Goal: Task Accomplishment & Management: Manage account settings

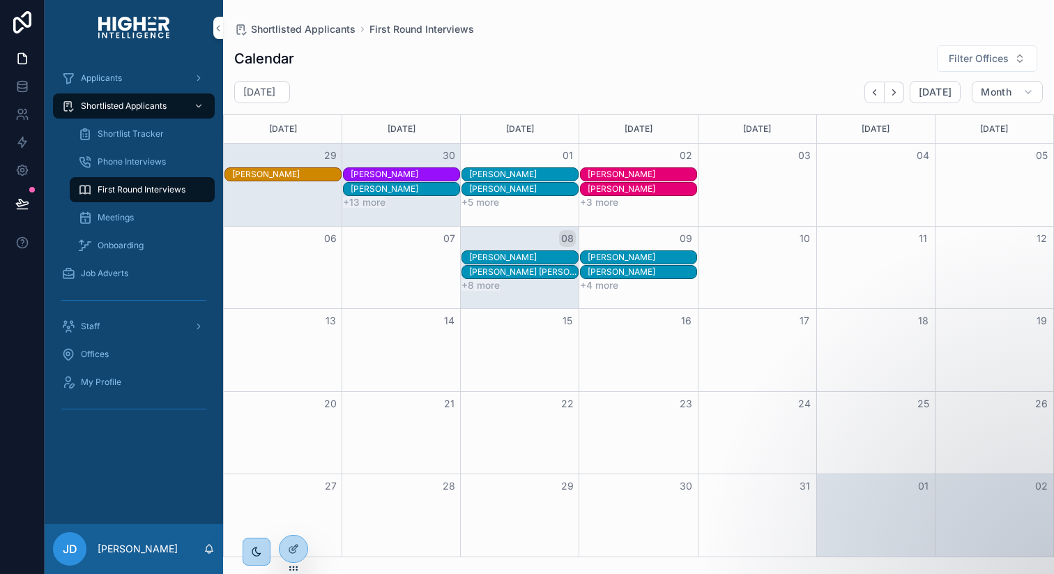
click at [126, 245] on span "Onboarding" at bounding box center [121, 245] width 46 height 11
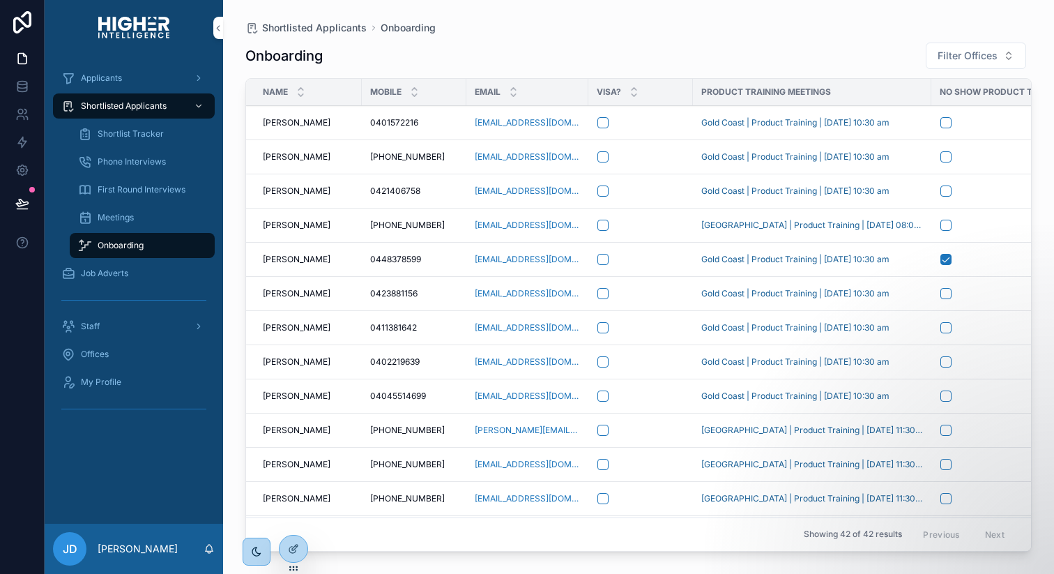
click at [0, 0] on icon at bounding box center [0, 0] width 0 height 0
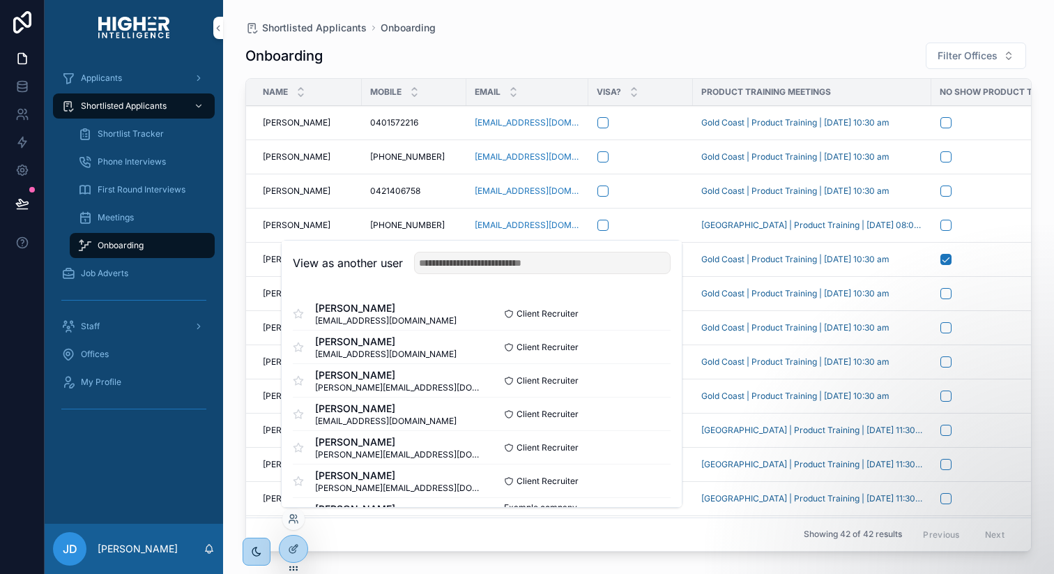
click at [0, 0] on button "Select" at bounding box center [0, 0] width 0 height 0
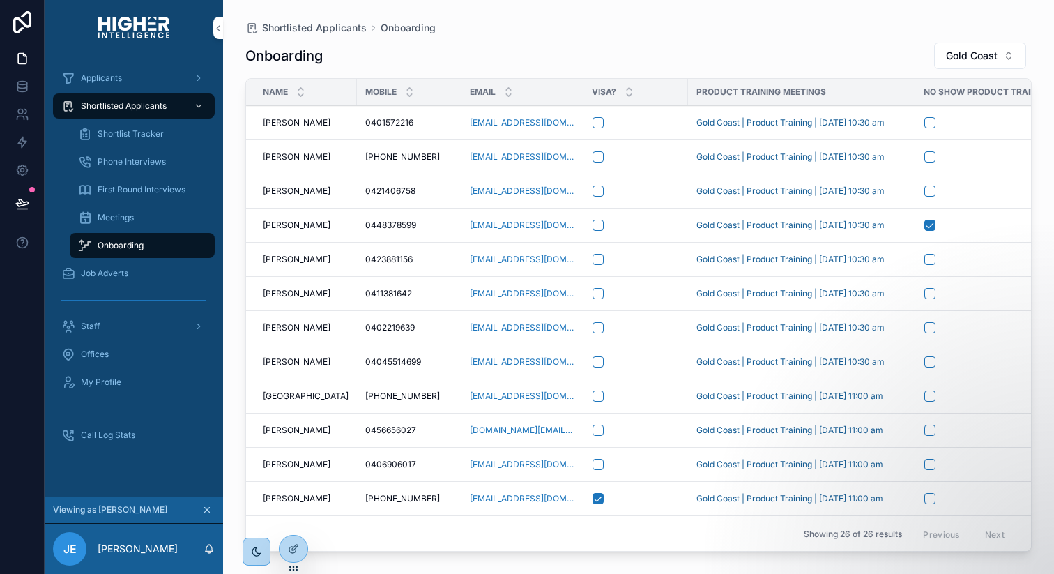
click at [95, 324] on span "Staff" at bounding box center [90, 326] width 19 height 11
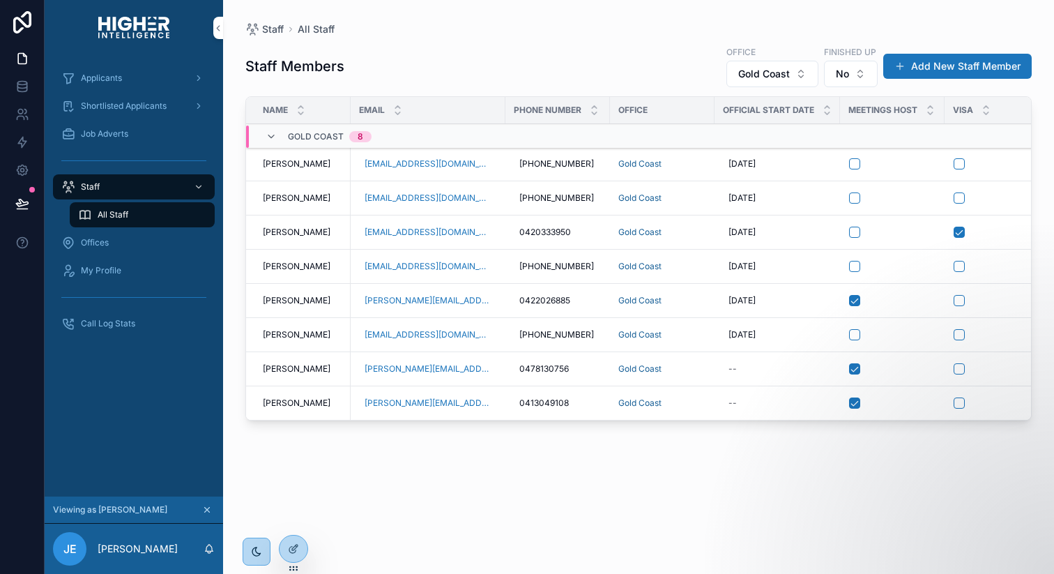
scroll to position [0, 232]
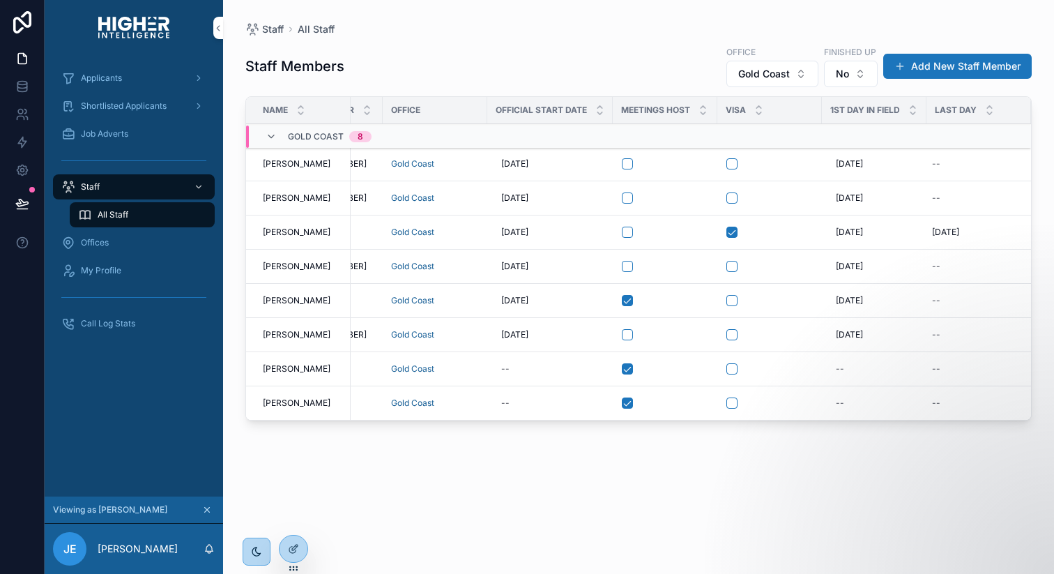
click at [206, 510] on icon "scrollable content" at bounding box center [207, 510] width 5 height 5
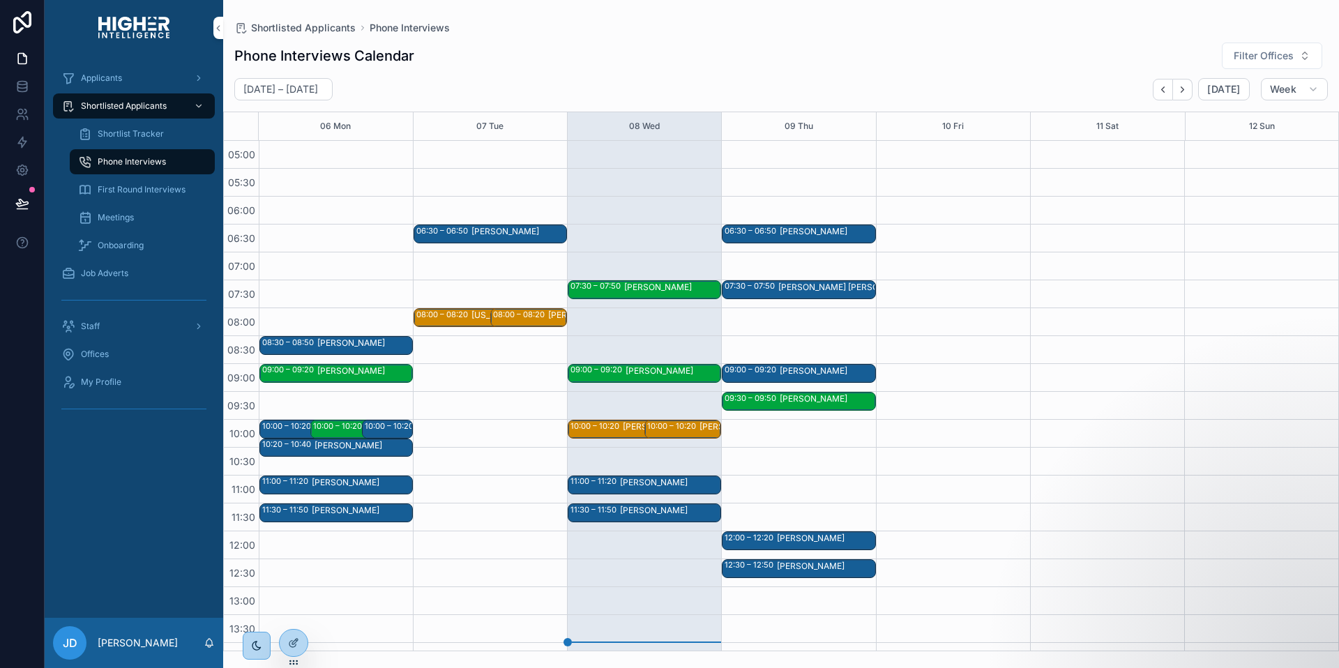
click at [117, 246] on span "Onboarding" at bounding box center [121, 245] width 46 height 11
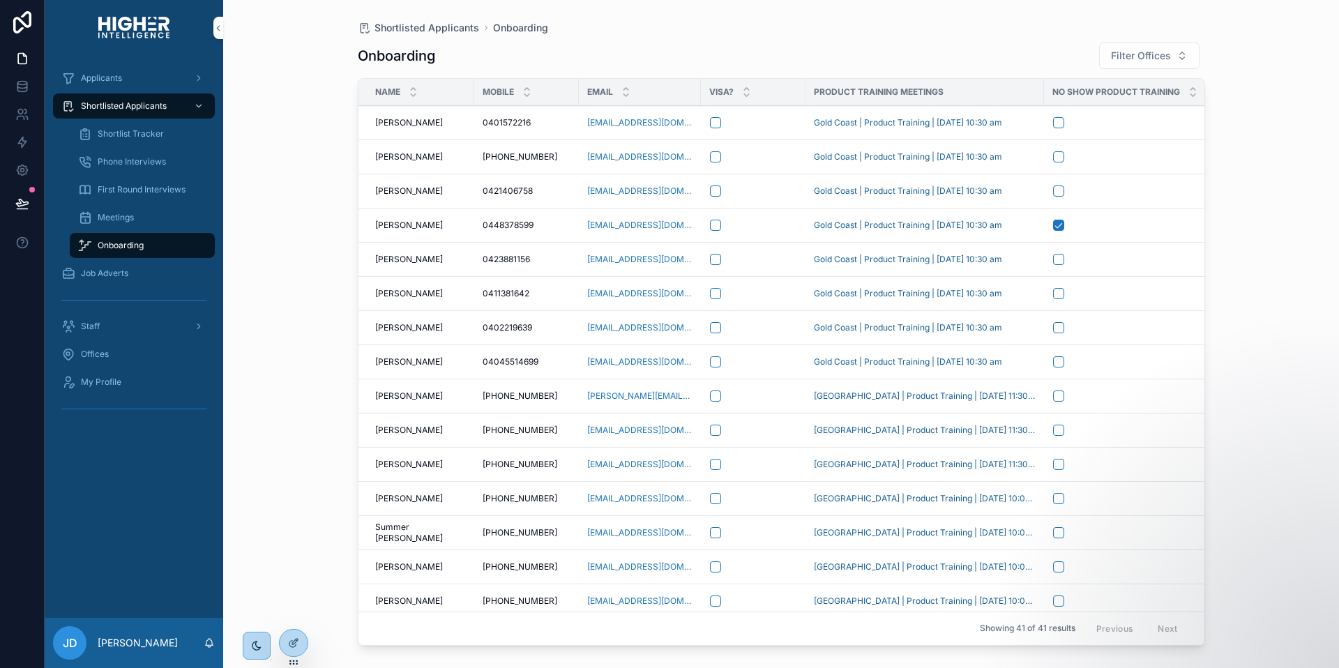
click at [763, 256] on div "scrollable content" at bounding box center [753, 259] width 86 height 11
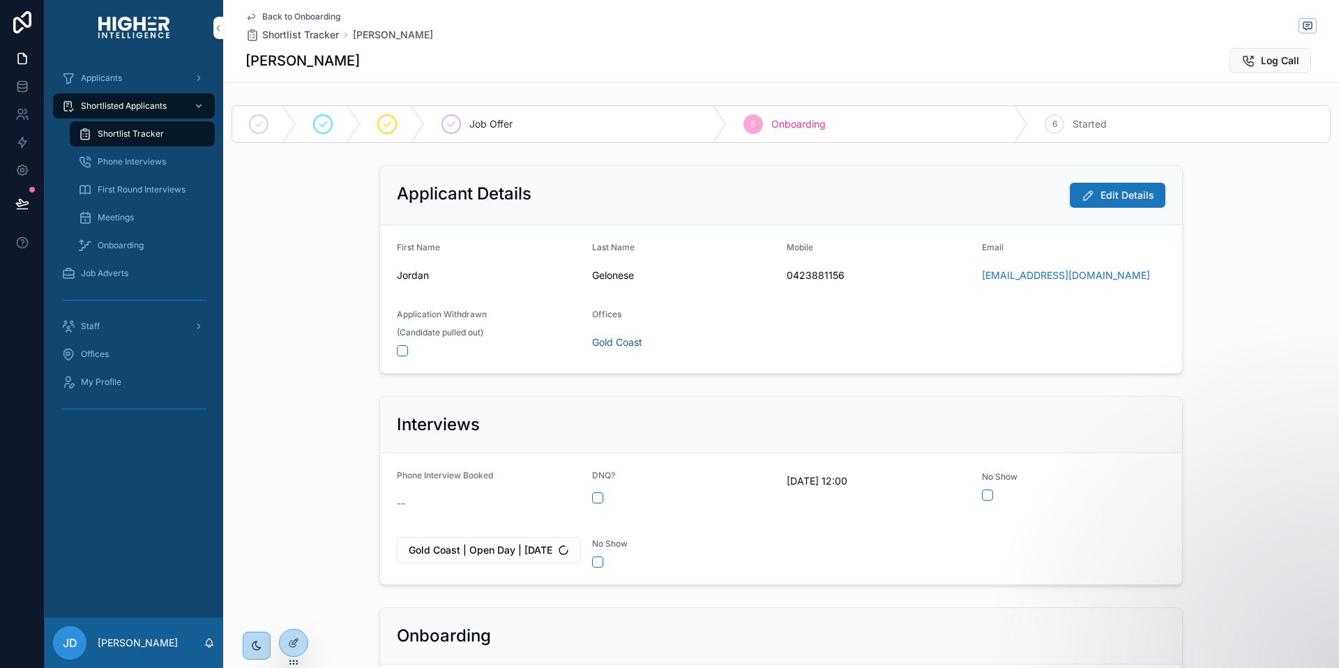
click at [116, 246] on span "Onboarding" at bounding box center [121, 245] width 46 height 11
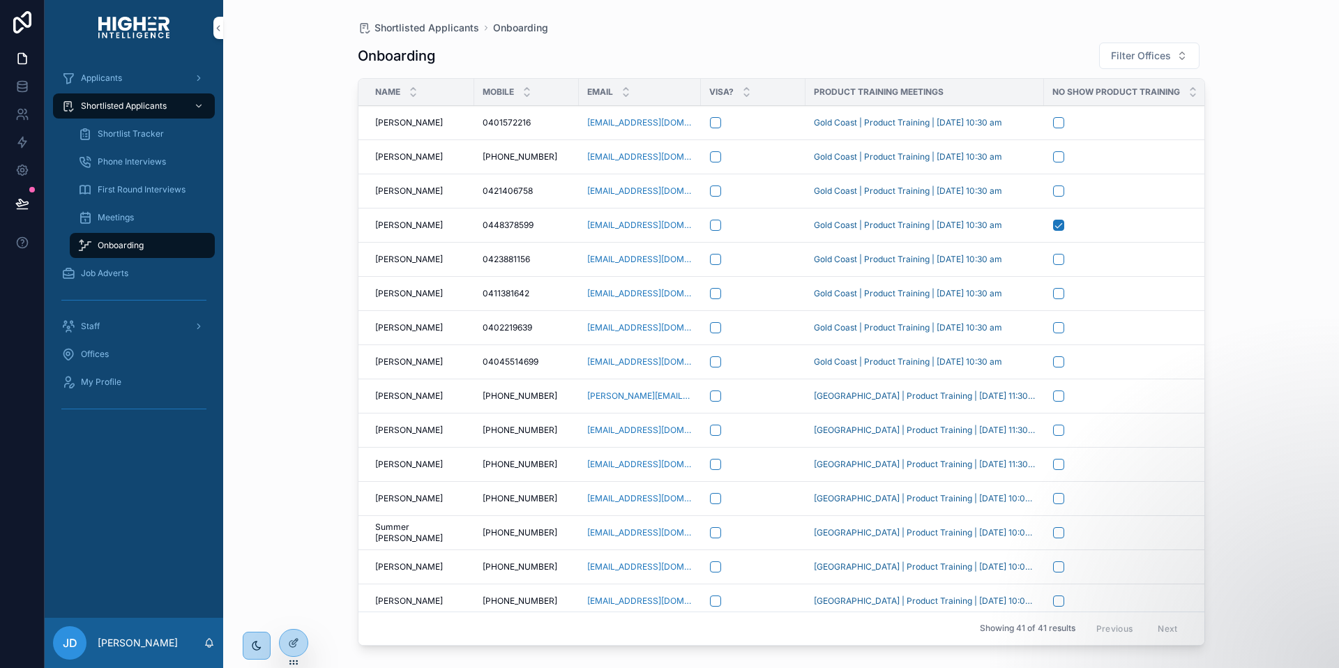
click at [0, 0] on span "Add to Staff" at bounding box center [0, 0] width 0 height 0
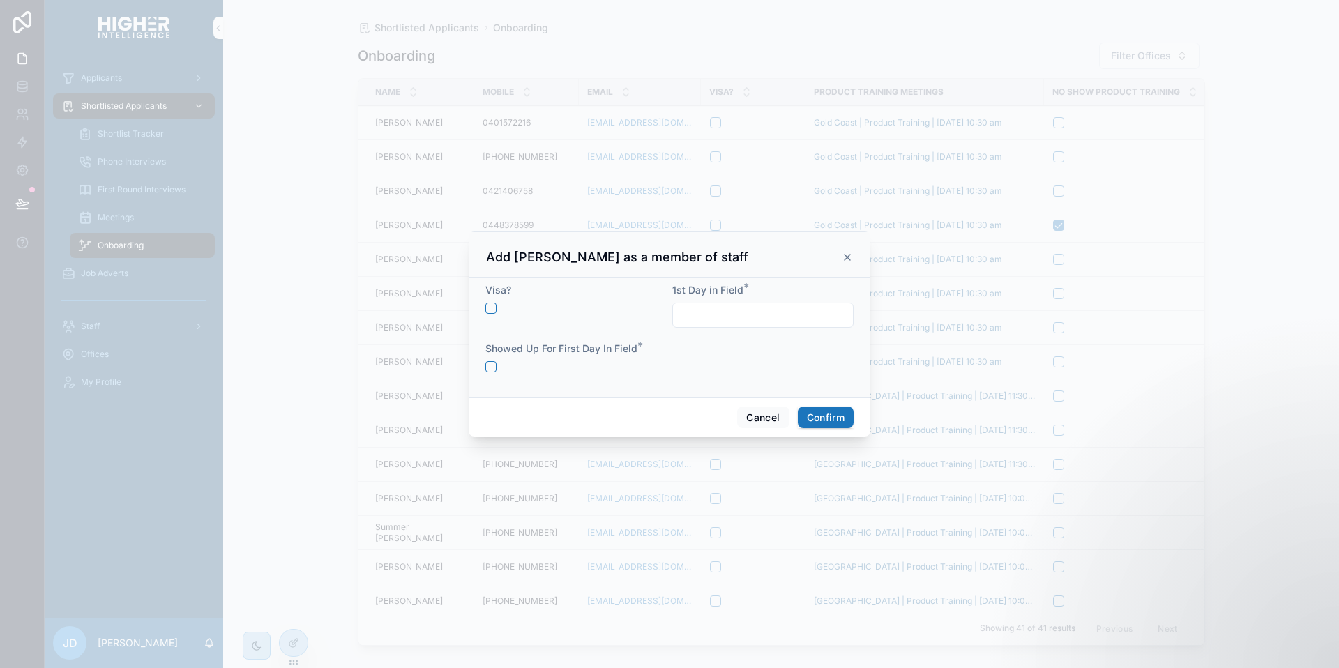
click at [846, 255] on icon at bounding box center [846, 257] width 11 height 11
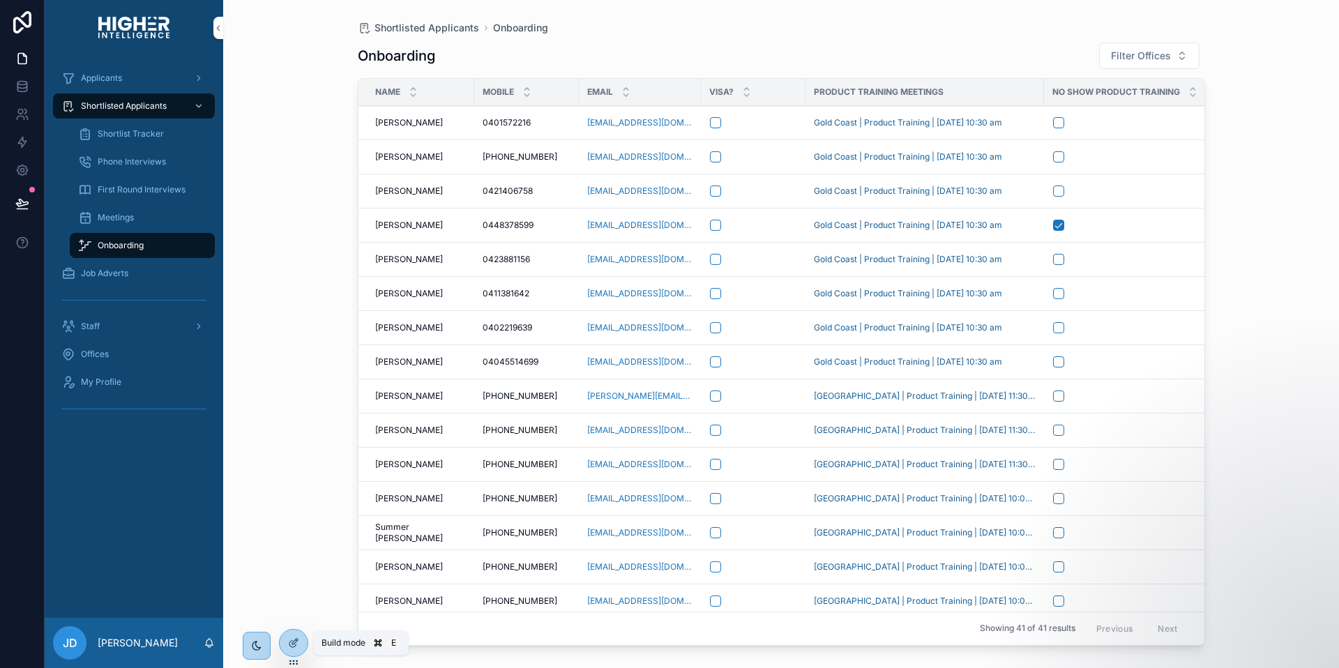
click at [292, 641] on icon at bounding box center [295, 642] width 6 height 6
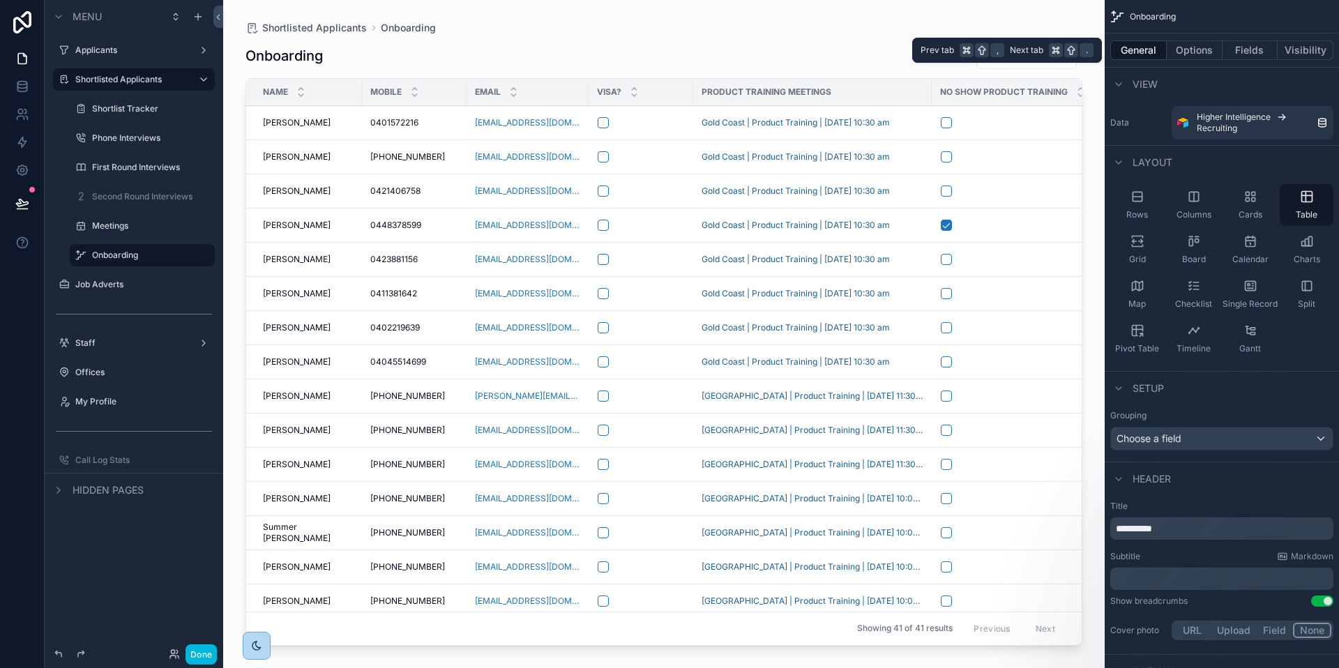
click at [1178, 50] on button "Options" at bounding box center [1194, 50] width 56 height 20
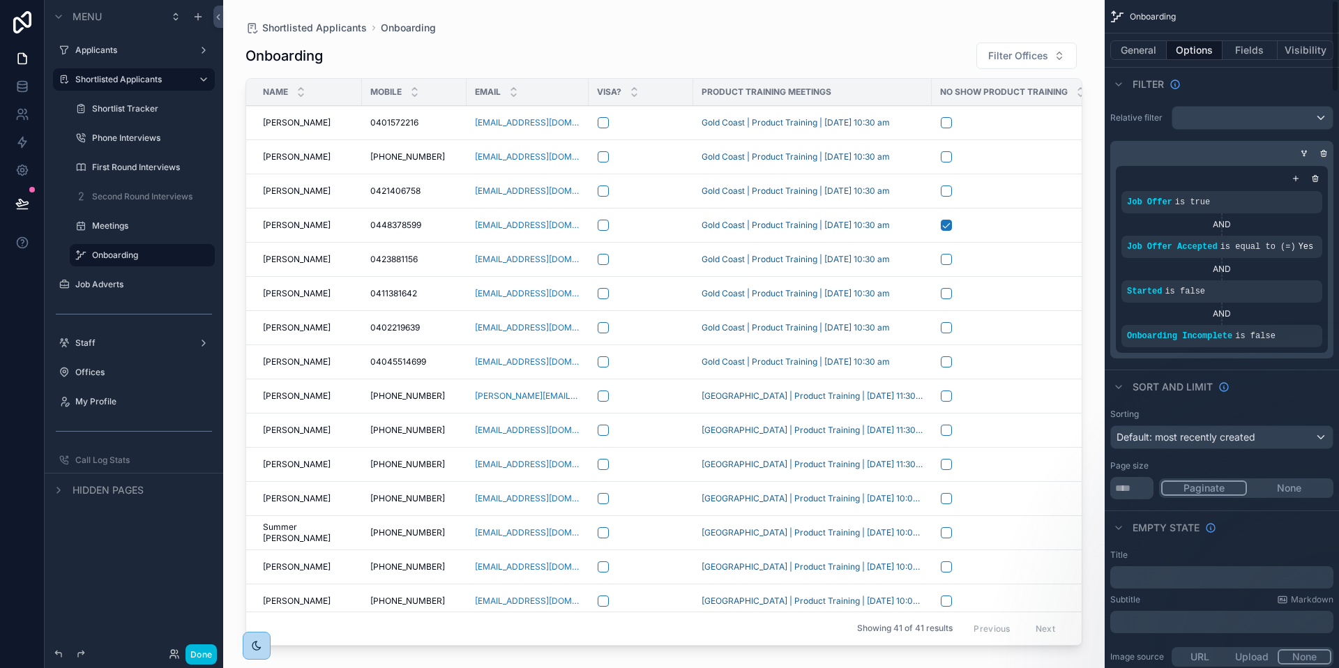
click at [924, 56] on div "scrollable content" at bounding box center [663, 325] width 881 height 651
click at [1145, 45] on button "General" at bounding box center [1138, 50] width 56 height 20
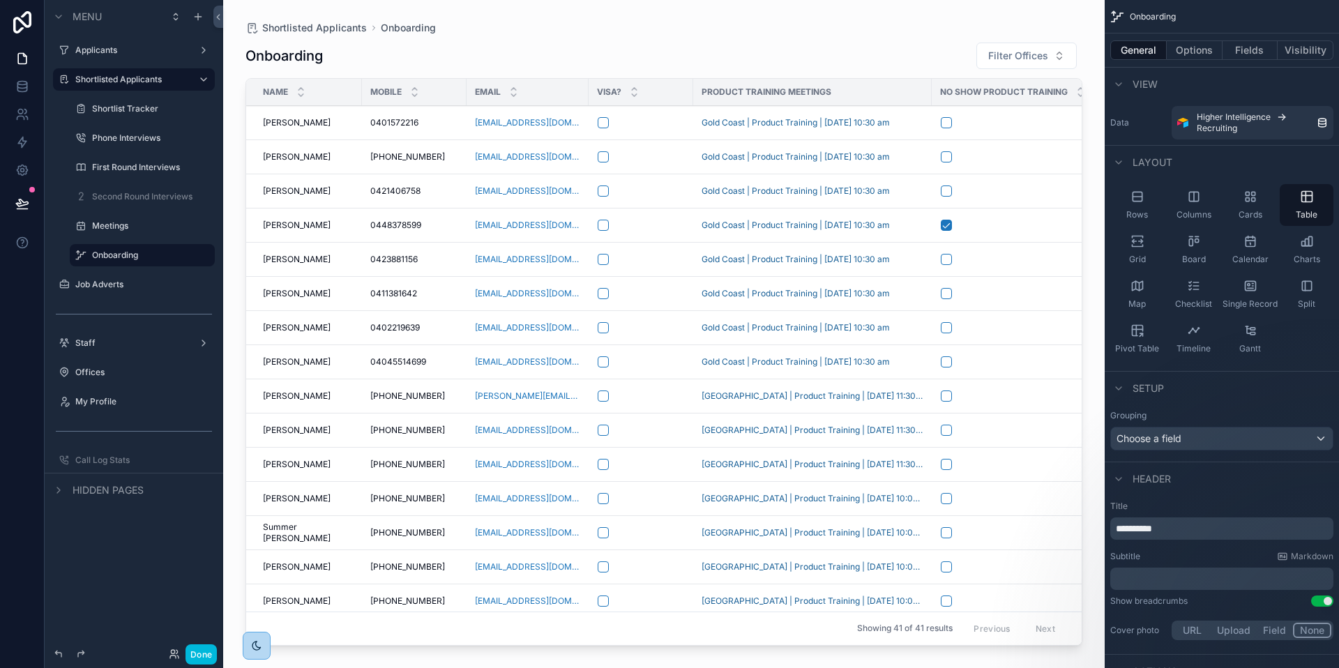
scroll to position [326, 0]
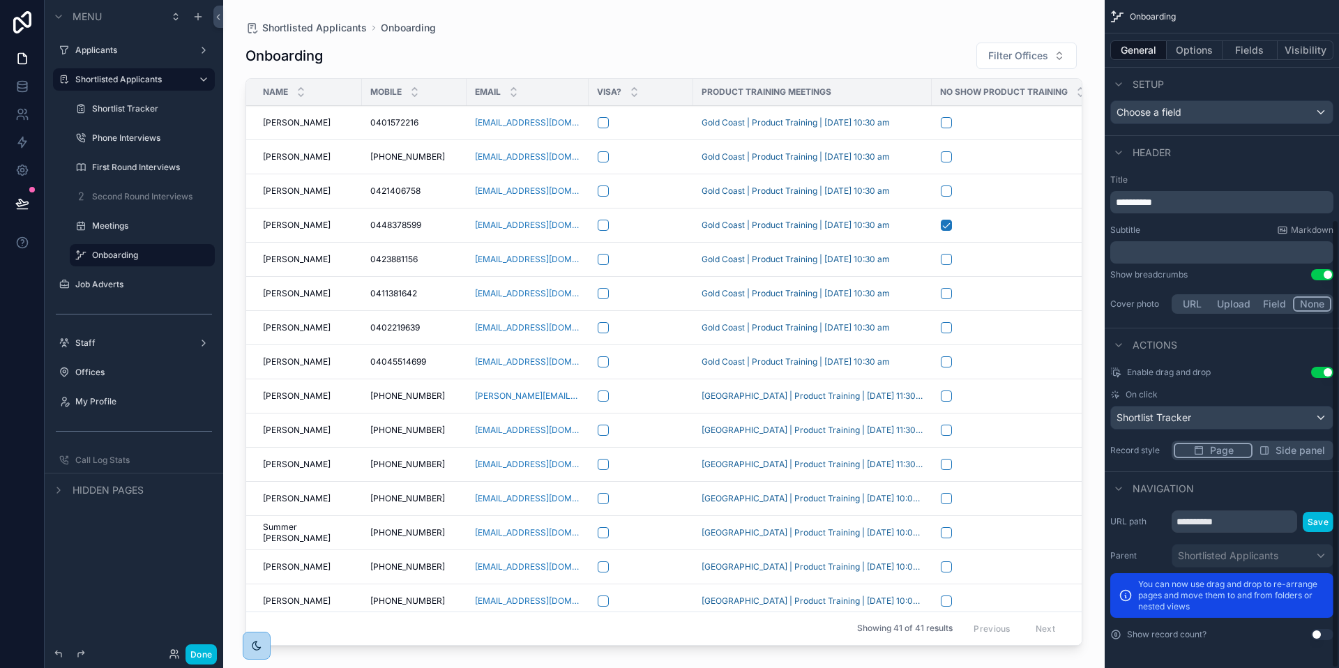
click at [1195, 47] on button "Options" at bounding box center [1194, 50] width 56 height 20
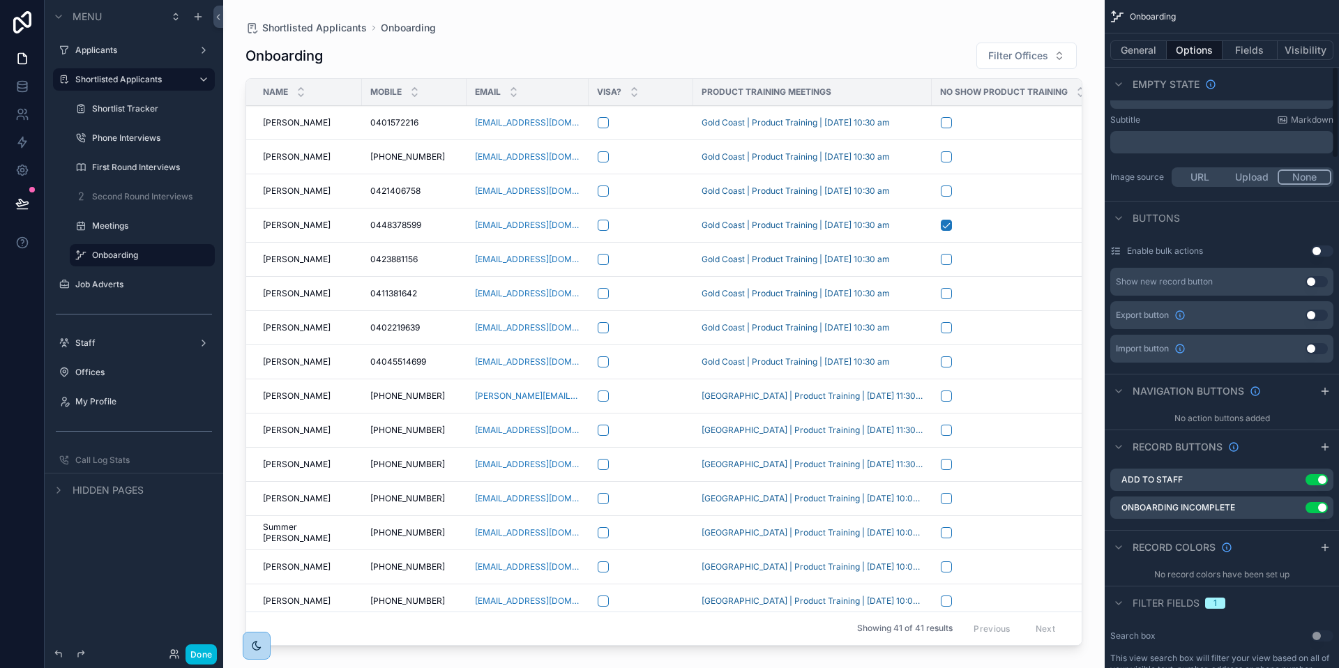
scroll to position [484, 0]
click at [0, 0] on icon "scrollable content" at bounding box center [0, 0] width 0 height 0
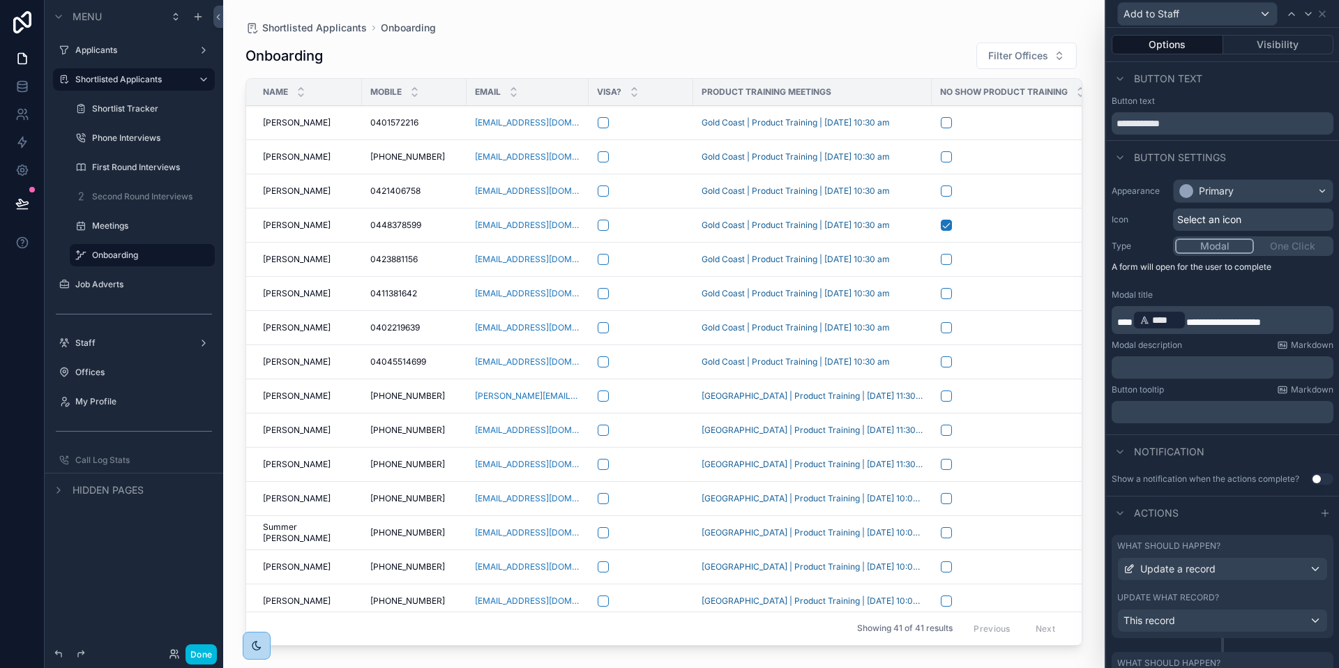
scroll to position [129, 0]
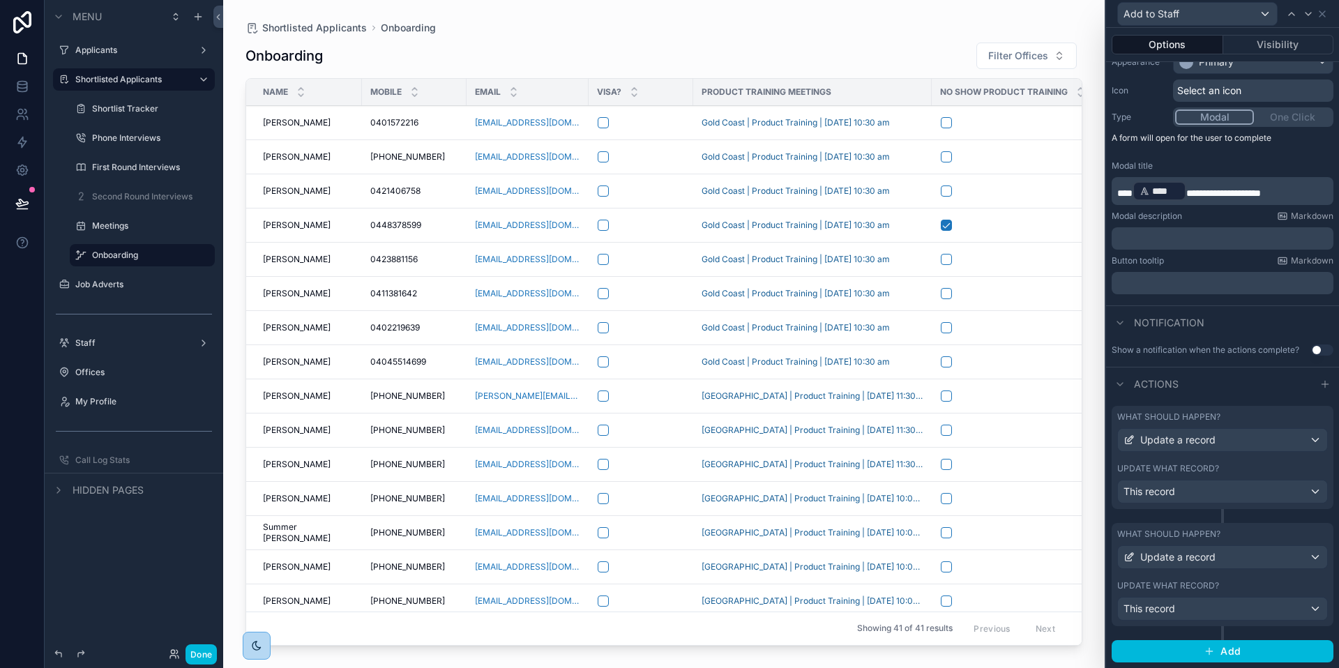
click at [1240, 582] on div "Update what record?" at bounding box center [1222, 585] width 211 height 11
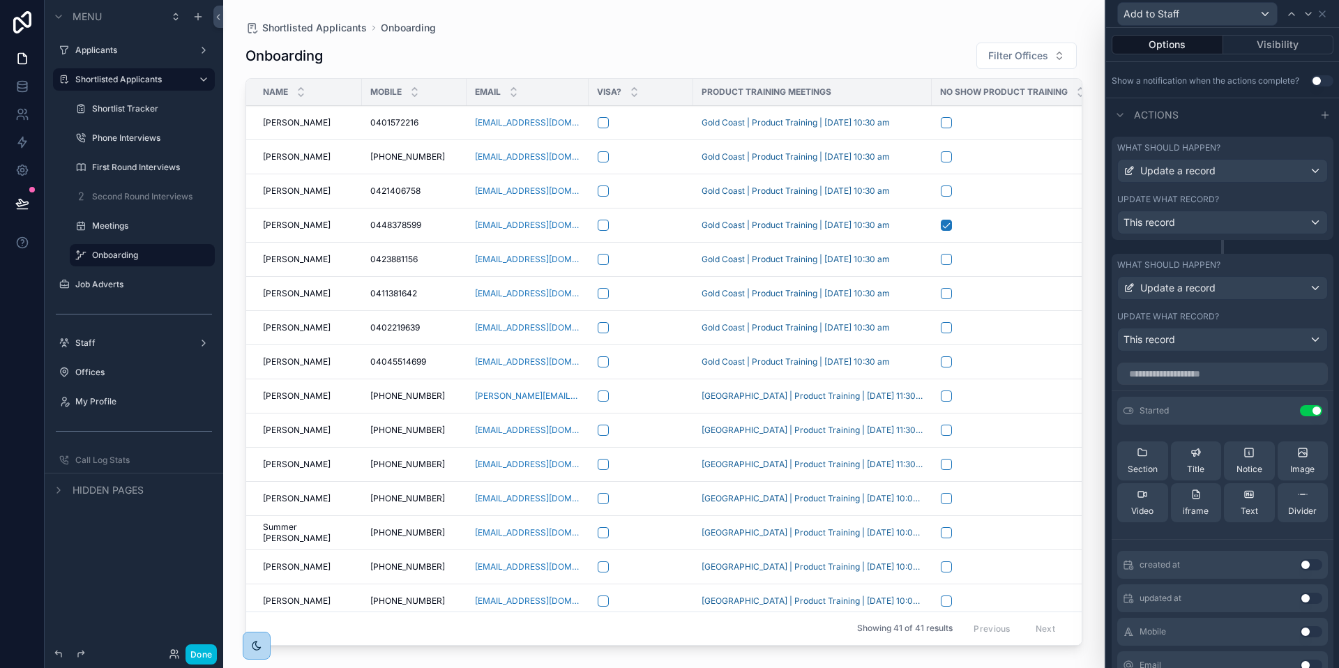
scroll to position [496, 0]
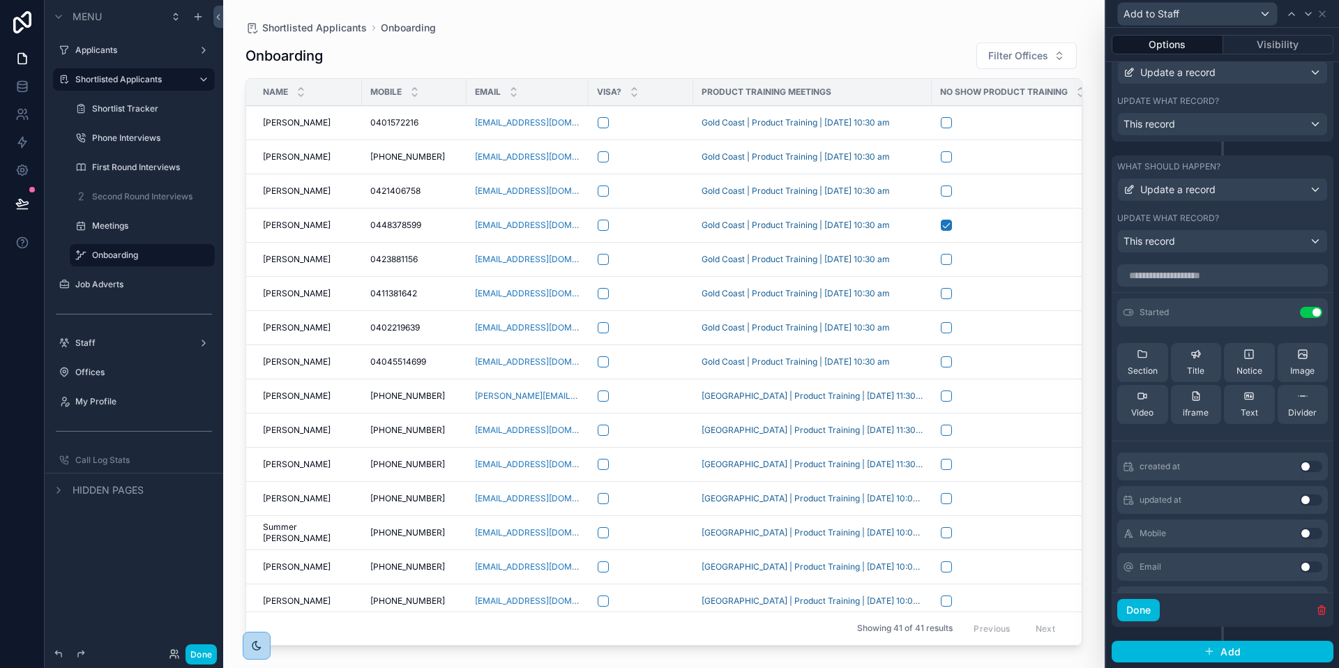
click at [1136, 608] on button "Done" at bounding box center [1138, 610] width 43 height 22
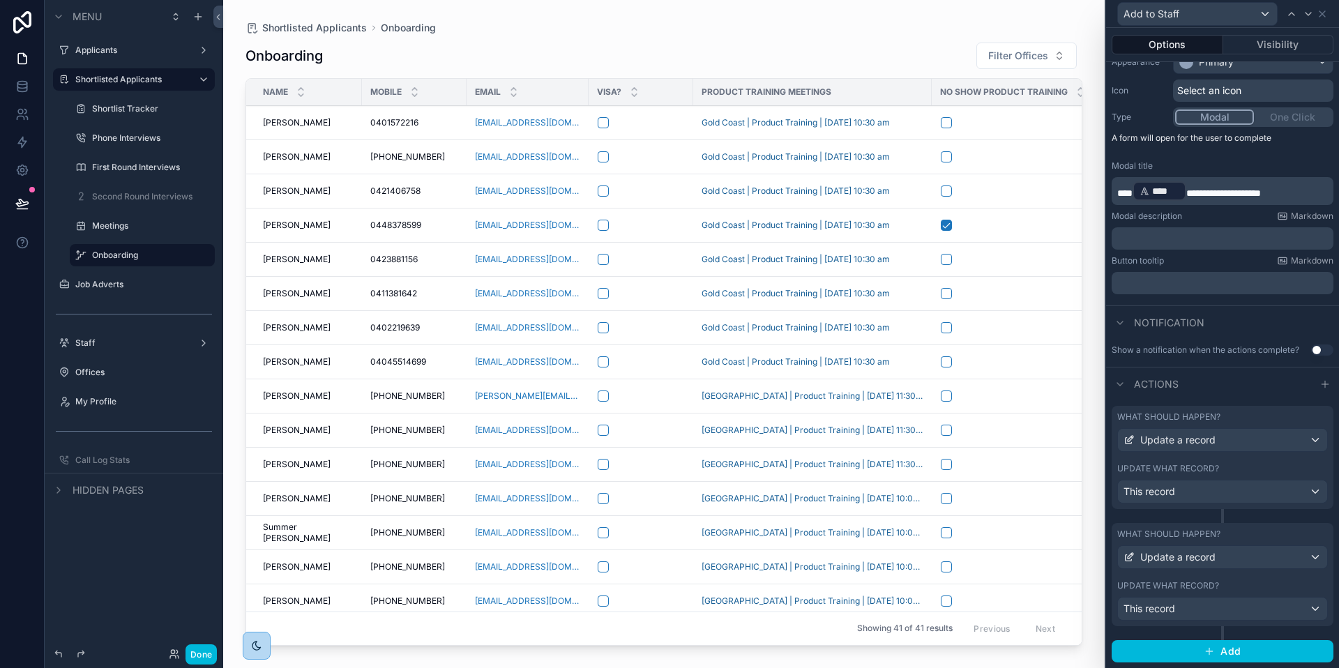
scroll to position [129, 0]
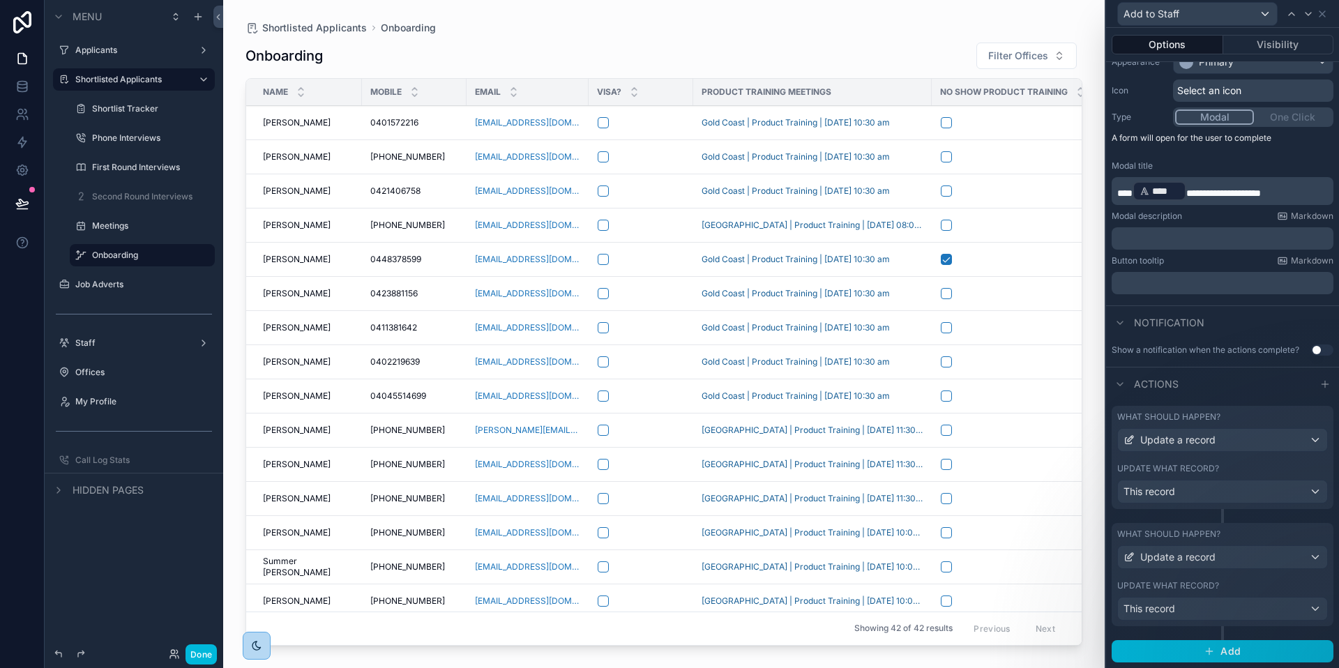
scroll to position [0, 392]
